Goal: Book appointment/travel/reservation

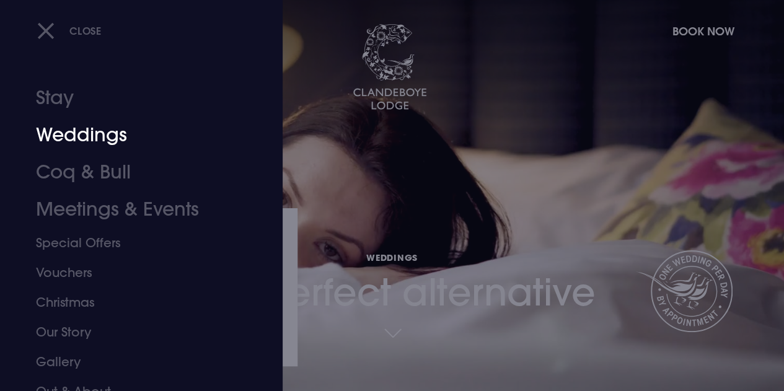
click at [84, 131] on link "Weddings" at bounding box center [133, 135] width 194 height 37
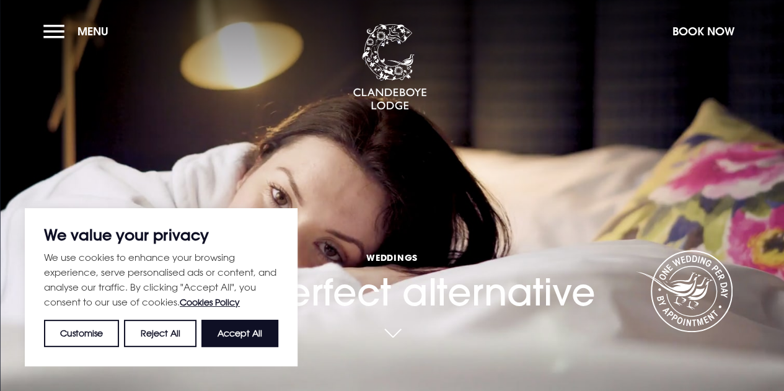
drag, startPoint x: 243, startPoint y: 336, endPoint x: 265, endPoint y: 288, distance: 53.8
click at [243, 336] on button "Accept All" at bounding box center [239, 333] width 77 height 27
checkbox input "true"
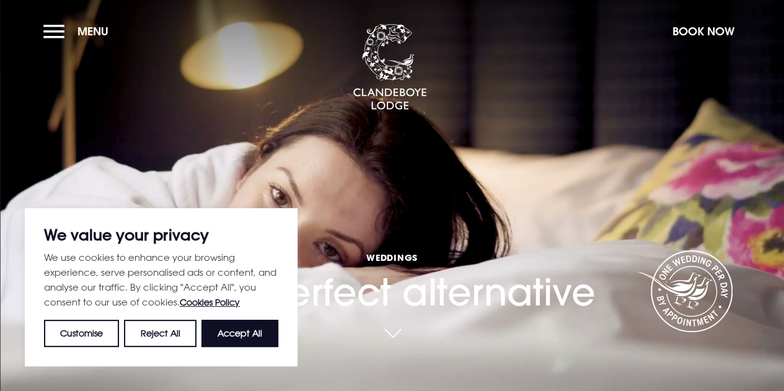
checkbox input "true"
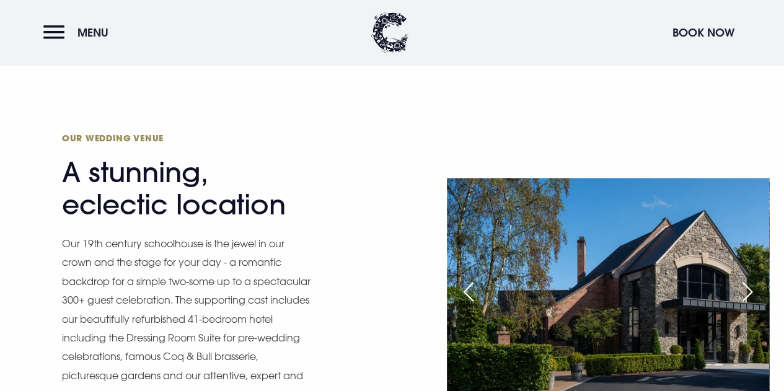
scroll to position [930, 0]
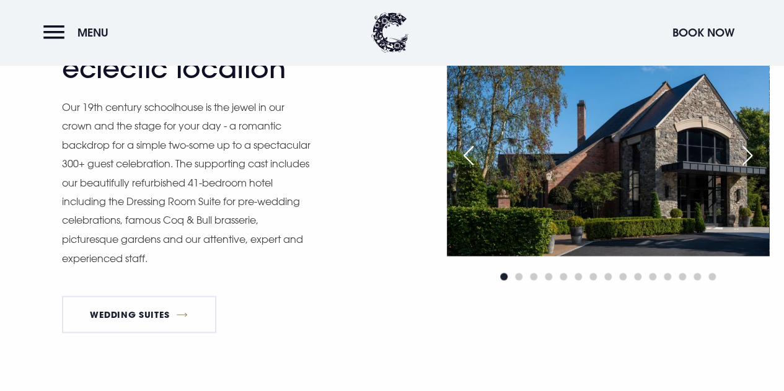
click at [738, 169] on div "Next slide" at bounding box center [747, 155] width 31 height 27
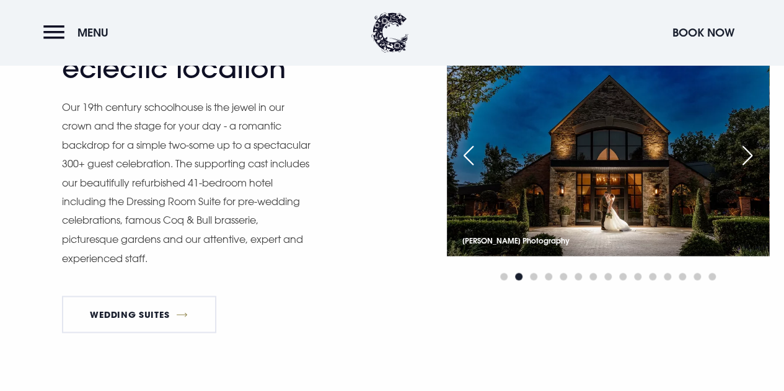
click at [738, 169] on div "Next slide" at bounding box center [747, 155] width 31 height 27
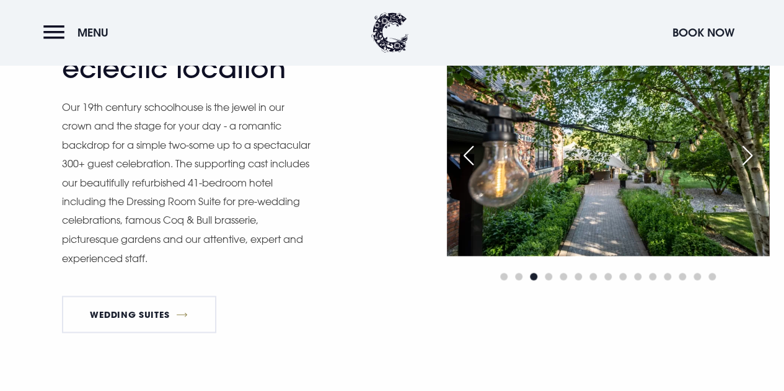
click at [738, 169] on div "Next slide" at bounding box center [747, 155] width 31 height 27
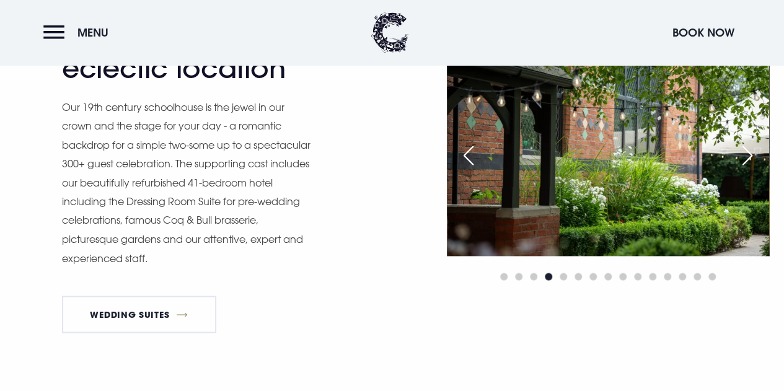
click at [738, 169] on div "Next slide" at bounding box center [747, 155] width 31 height 27
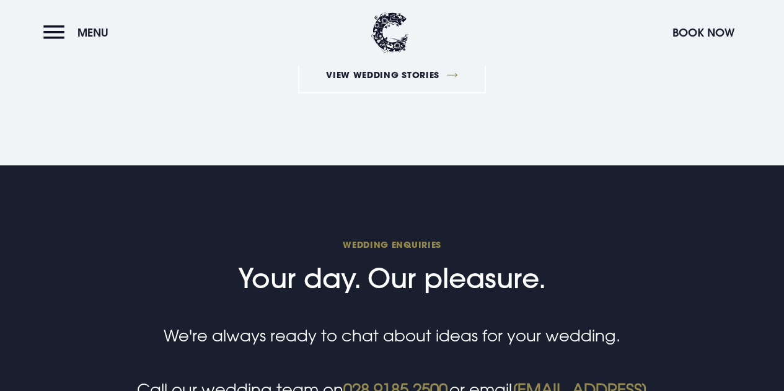
scroll to position [4028, 0]
